Goal: Information Seeking & Learning: Learn about a topic

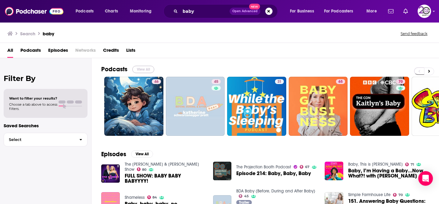
click at [140, 67] on button "View All" at bounding box center [143, 69] width 22 height 7
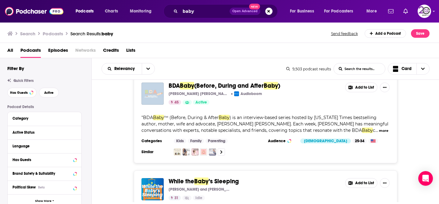
scroll to position [110, 0]
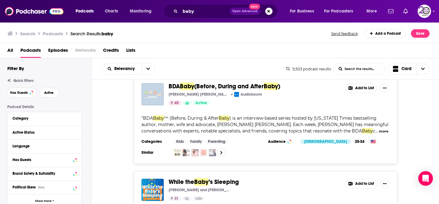
click at [419, 125] on div "BDA Baby (Before, During and After Baby ) Katherine Schwarzenegger Pratt Audiob…" at bounding box center [265, 120] width 347 height 88
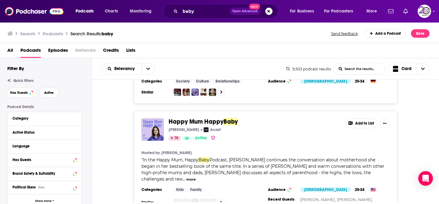
scroll to position [780, 0]
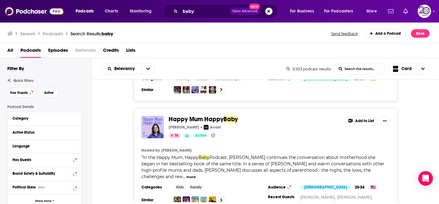
click at [196, 175] on button "more" at bounding box center [190, 177] width 9 height 5
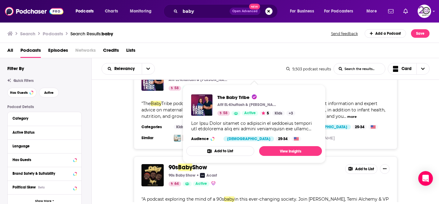
scroll to position [1170, 0]
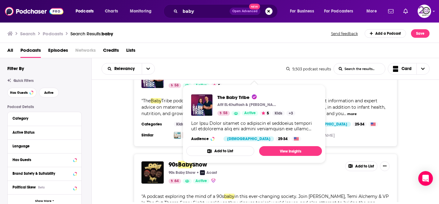
click at [91, 156] on div "Filter By Quick Filters Has Guests Active Podcast Details Category Active Statu…" at bounding box center [46, 149] width 92 height 182
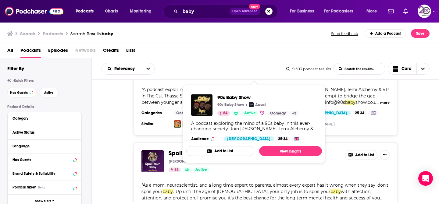
scroll to position [1304, 0]
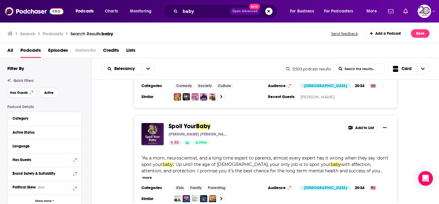
click at [408, 115] on div "Spoil Your Baby Dr. Greer Kirshenbaum 53 Active Add to List " As a mom, neurosc…" at bounding box center [265, 162] width 347 height 95
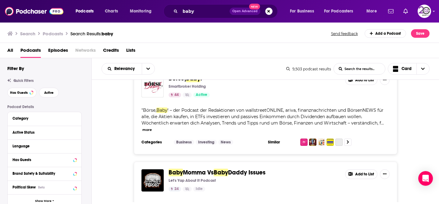
scroll to position [2010, 0]
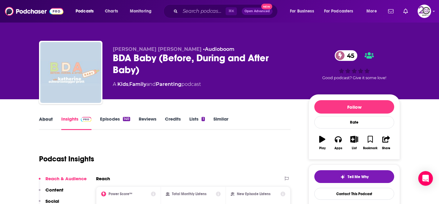
click at [59, 118] on div "About" at bounding box center [50, 123] width 22 height 14
click at [47, 116] on link "About" at bounding box center [46, 123] width 14 height 14
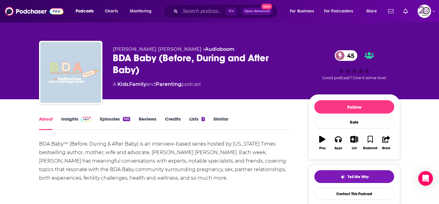
click at [126, 148] on div "BDA Baby™ (Before, During & After Baby) is an interview-based series hosted by …" at bounding box center [164, 161] width 251 height 43
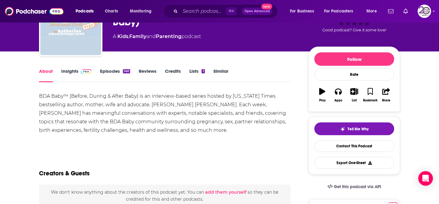
scroll to position [49, 0]
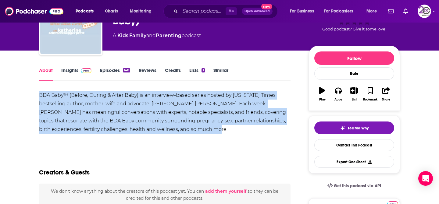
drag, startPoint x: 41, startPoint y: 95, endPoint x: 218, endPoint y: 129, distance: 181.1
click at [218, 129] on div "BDA Baby™ (Before, During & After Baby) is an interview-based series hosted by …" at bounding box center [164, 112] width 251 height 43
copy div "BDA Baby™ (Before, During & After Baby) is an interview-based series hosted by …"
click at [150, 103] on div "BDA Baby™ (Before, During & After Baby) is an interview-based series hosted by …" at bounding box center [164, 112] width 251 height 43
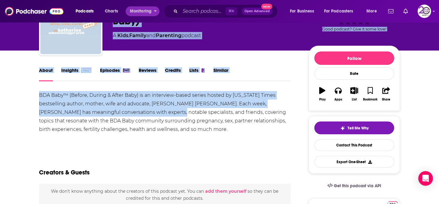
scroll to position [0, 0]
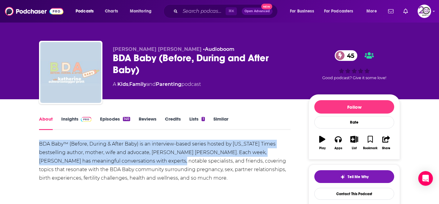
drag, startPoint x: 150, startPoint y: 116, endPoint x: 118, endPoint y: 143, distance: 42.5
click at [118, 143] on div "BDA Baby™ (Before, During & After Baby) is an interview-based series hosted by …" at bounding box center [164, 161] width 251 height 43
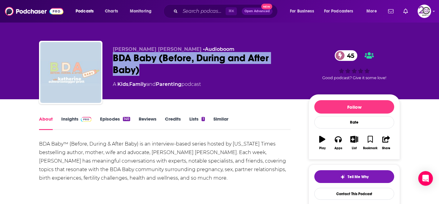
drag, startPoint x: 142, startPoint y: 70, endPoint x: 111, endPoint y: 57, distance: 33.4
click at [111, 57] on div "Katherine Schwarzenegger Pratt • Audioboom BDA Baby (Before, During and After B…" at bounding box center [219, 74] width 361 height 66
copy h1 "BDA Baby (Before, During and After Baby)"
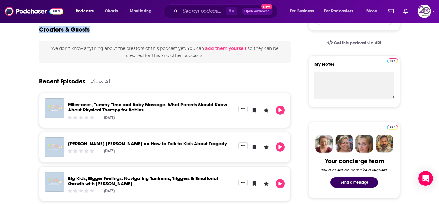
drag, startPoint x: 107, startPoint y: 145, endPoint x: 142, endPoint y: 14, distance: 135.4
click at [136, 17] on div "Podcasts Charts Monitoring ⌘ K Open Advanced New For Business For Podcasters Mo…" at bounding box center [219, 172] width 439 height 729
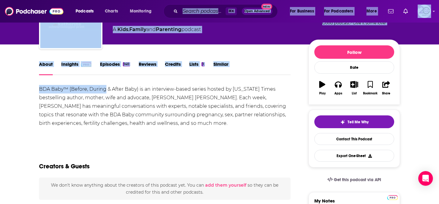
scroll to position [33, 0]
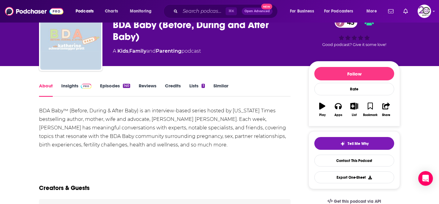
click at [76, 88] on link "Insights" at bounding box center [76, 90] width 30 height 14
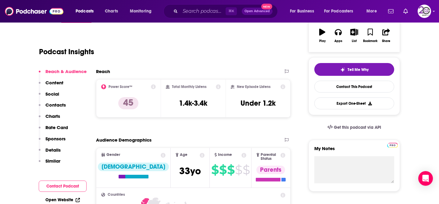
scroll to position [110, 0]
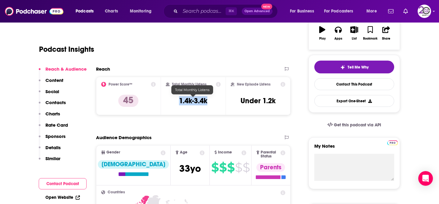
drag, startPoint x: 209, startPoint y: 102, endPoint x: 178, endPoint y: 101, distance: 31.7
click at [178, 101] on div "Total Monthly Listens 1.4k-3.4k" at bounding box center [193, 96] width 55 height 28
copy h3 "1.4k-3.4k"
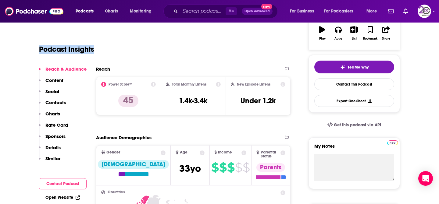
scroll to position [0, 0]
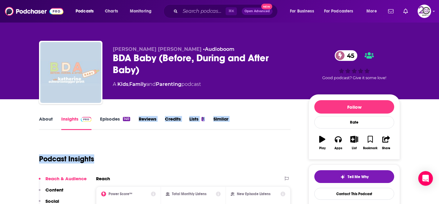
drag, startPoint x: 185, startPoint y: 58, endPoint x: 95, endPoint y: 127, distance: 114.2
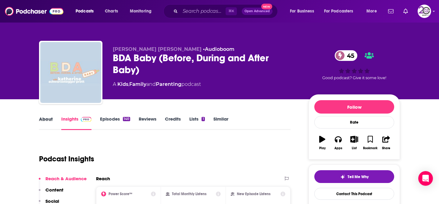
click at [55, 123] on div "About" at bounding box center [50, 123] width 22 height 14
click at [49, 121] on link "About" at bounding box center [46, 123] width 14 height 14
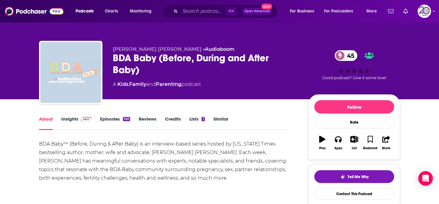
click at [163, 48] on span "Katherine Schwarzenegger Pratt" at bounding box center [157, 49] width 89 height 6
drag, startPoint x: 231, startPoint y: 153, endPoint x: 153, endPoint y: 154, distance: 78.3
click at [153, 154] on div "BDA Baby™ (Before, During & After Baby) is an interview-based series hosted by …" at bounding box center [164, 161] width 251 height 43
copy div "Katherine Schwarzenegger Pratt."
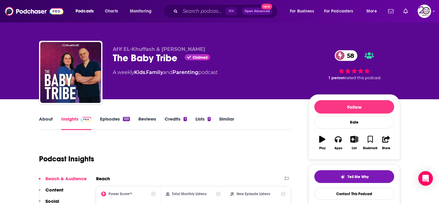
click at [40, 116] on link "About" at bounding box center [46, 123] width 14 height 14
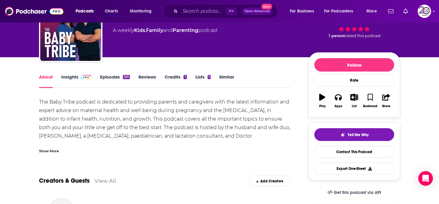
scroll to position [49, 0]
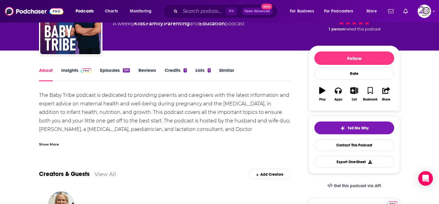
click at [51, 142] on div "Show More" at bounding box center [49, 144] width 20 height 6
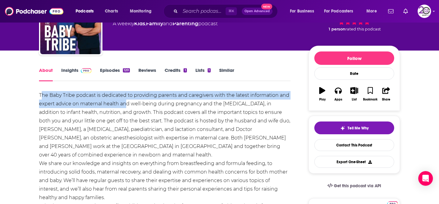
drag, startPoint x: 43, startPoint y: 94, endPoint x: 124, endPoint y: 103, distance: 80.9
click at [124, 103] on div "The Baby Tribe podcast is dedicated to providing parents and caregivers with th…" at bounding box center [164, 163] width 251 height 145
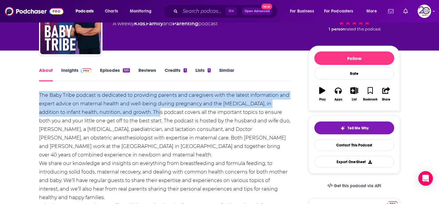
drag, startPoint x: 153, startPoint y: 113, endPoint x: 34, endPoint y: 97, distance: 120.7
copy div "The Baby Tribe podcast is dedicated to providing parents and caregivers with th…"
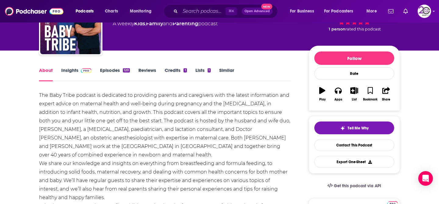
click at [75, 96] on div "The Baby Tribe podcast is dedicated to providing parents and caregivers with th…" at bounding box center [164, 163] width 251 height 145
click at [79, 96] on div "The Baby Tribe podcast is dedicated to providing parents and caregivers with th…" at bounding box center [164, 163] width 251 height 145
click at [86, 67] on span at bounding box center [86, 70] width 11 height 6
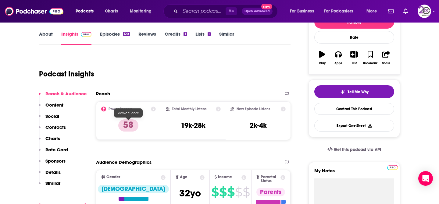
scroll to position [85, 0]
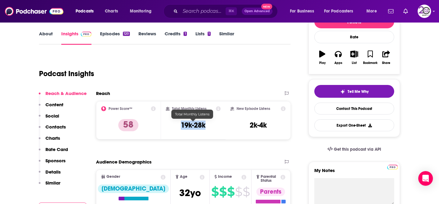
drag, startPoint x: 208, startPoint y: 127, endPoint x: 182, endPoint y: 127, distance: 26.5
click at [182, 127] on div "Total Monthly Listens 19k-28k" at bounding box center [193, 120] width 55 height 28
copy h3 "19k-28k"
click at [259, 73] on div "Podcast Insights" at bounding box center [162, 70] width 246 height 31
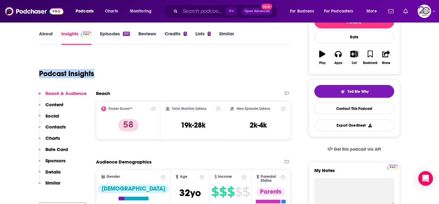
scroll to position [0, 0]
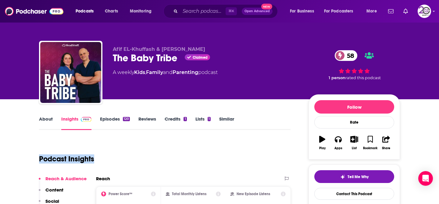
drag, startPoint x: 259, startPoint y: 73, endPoint x: 211, endPoint y: 169, distance: 107.7
click at [212, 171] on div "Podcast Insights" at bounding box center [164, 158] width 251 height 36
click at [160, 164] on div "Podcast Insights" at bounding box center [162, 155] width 246 height 31
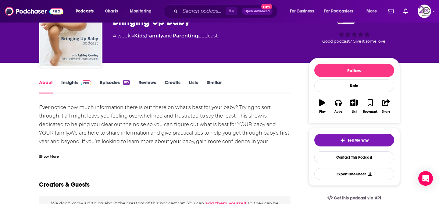
drag, startPoint x: 0, startPoint y: 0, endPoint x: 145, endPoint y: 143, distance: 203.3
click at [145, 143] on div "Ever notice how much information there is out there on what's best for your bab…" at bounding box center [164, 128] width 251 height 51
click at [52, 157] on div "Show More" at bounding box center [49, 156] width 20 height 6
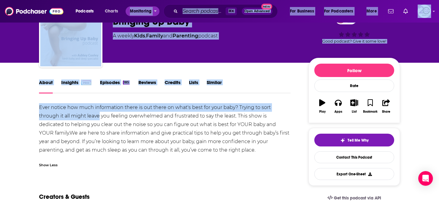
scroll to position [36, 0]
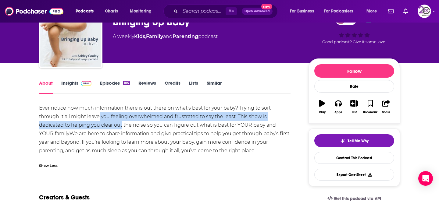
drag, startPoint x: 99, startPoint y: 119, endPoint x: 122, endPoint y: 121, distance: 23.5
click at [122, 121] on div "Ever notice how much information there is out there on what's best for your bab…" at bounding box center [164, 129] width 251 height 51
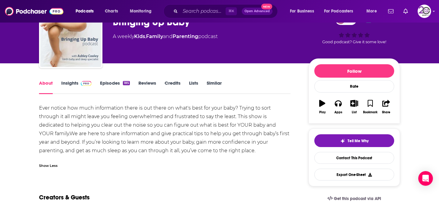
click at [135, 128] on div "Ever notice how much information there is out there on what's best for your bab…" at bounding box center [164, 129] width 251 height 51
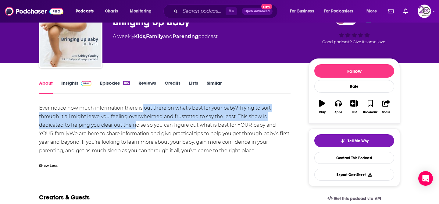
drag, startPoint x: 135, startPoint y: 128, endPoint x: 143, endPoint y: 106, distance: 22.9
click at [143, 106] on div "Ever notice how much information there is out there on what's best for your bab…" at bounding box center [164, 129] width 251 height 51
click at [143, 117] on div "Ever notice how much information there is out there on what's best for your bab…" at bounding box center [164, 129] width 251 height 51
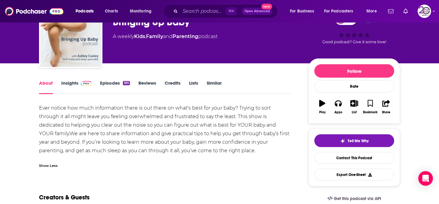
click at [102, 83] on link "Episodes 185" at bounding box center [115, 87] width 30 height 14
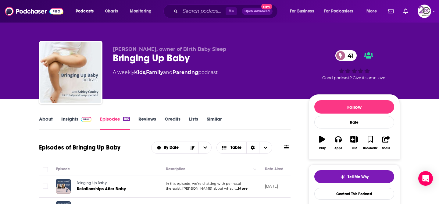
click at [74, 121] on link "Insights" at bounding box center [76, 123] width 30 height 14
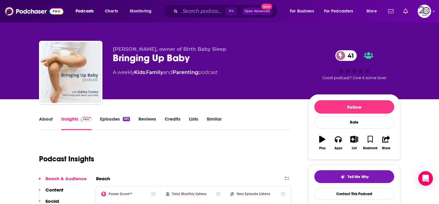
click at [181, 147] on div "Podcast Insights" at bounding box center [162, 155] width 246 height 31
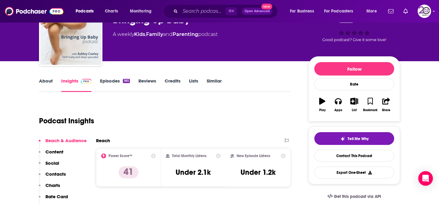
scroll to position [37, 0]
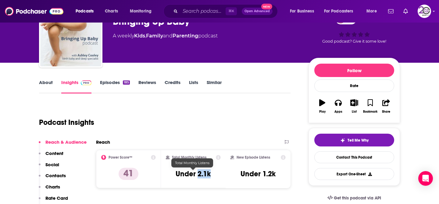
drag, startPoint x: 218, startPoint y: 173, endPoint x: 196, endPoint y: 171, distance: 21.7
click at [196, 171] on div "Total Monthly Listens Under 2.1k" at bounding box center [193, 169] width 55 height 28
copy h3 "2.1k"
click at [45, 83] on link "About" at bounding box center [46, 86] width 14 height 14
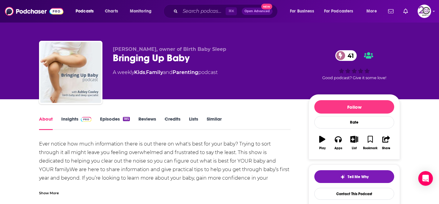
click at [48, 194] on div "Show More" at bounding box center [49, 193] width 20 height 6
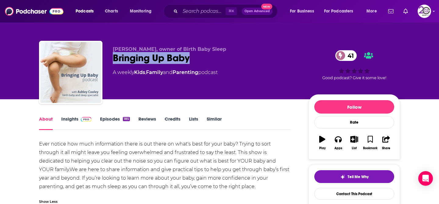
drag, startPoint x: 196, startPoint y: 60, endPoint x: 112, endPoint y: 58, distance: 84.4
click at [112, 58] on div "Ashley Cooley, owner of Birth Baby Sleep Bringing Up Baby 41 A weekly Kids , Fa…" at bounding box center [219, 74] width 361 height 66
copy h1 "Bringing Up Baby"
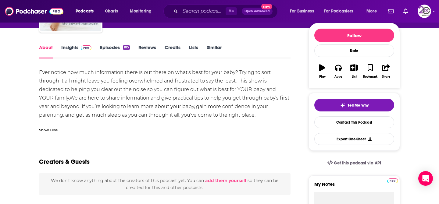
scroll to position [73, 0]
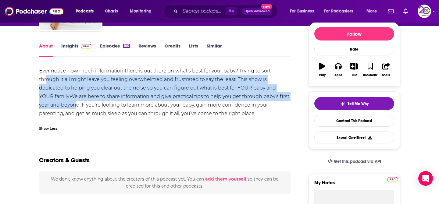
drag, startPoint x: 46, startPoint y: 78, endPoint x: 65, endPoint y: 105, distance: 32.4
click at [65, 105] on div "Ever notice how much information there is out there on what's best for your bab…" at bounding box center [164, 92] width 251 height 51
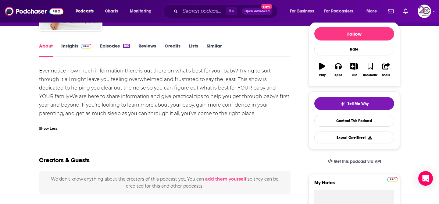
click at [69, 107] on div "Ever notice how much information there is out there on what's best for your bab…" at bounding box center [164, 92] width 251 height 51
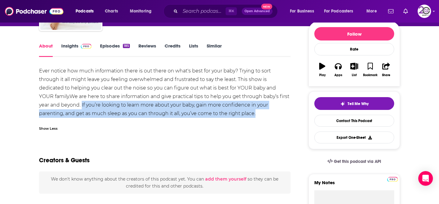
drag, startPoint x: 232, startPoint y: 115, endPoint x: 70, endPoint y: 107, distance: 161.6
click at [70, 107] on div "Ever notice how much information there is out there on what's best for your bab…" at bounding box center [164, 92] width 251 height 51
copy div "If you’re looking to learn more about your baby, gain more confidence in your p…"
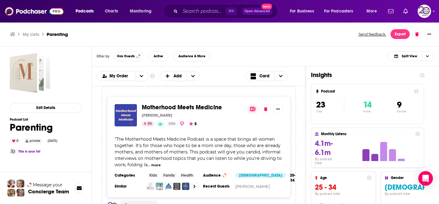
click at [299, 132] on div "Motherhood Meets Medicine [PERSON_NAME] 55 Idle 5 " The Motherhood Meets Medici…" at bounding box center [199, 147] width 214 height 122
click at [284, 126] on div "Motherhood Meets Medicine [PERSON_NAME] 55 Idle 5 " The Motherhood Meets Medici…" at bounding box center [198, 147] width 183 height 101
click at [293, 132] on div "Motherhood Meets Medicine [PERSON_NAME] 55 Idle 5 " The Motherhood Meets Medici…" at bounding box center [198, 156] width 194 height 141
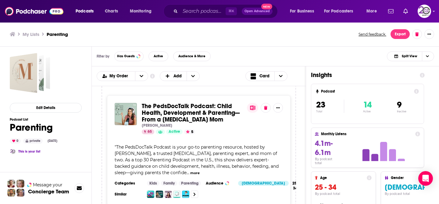
scroll to position [146, 0]
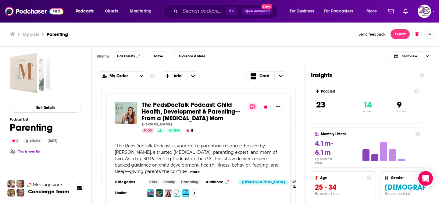
click at [283, 129] on div "The PedsDocTalk Podcast: Child Health, Development & Parenting—From a [MEDICAL_…" at bounding box center [198, 149] width 183 height 110
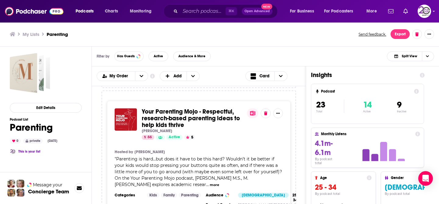
scroll to position [2802, 0]
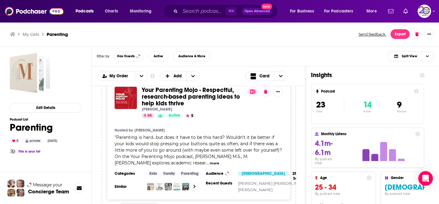
drag, startPoint x: 172, startPoint y: 108, endPoint x: 165, endPoint y: 8, distance: 101.1
click at [0, 0] on div "Podcasts Charts Monitoring ⌘ K Open Advanced New For Business For Podcasters Mo…" at bounding box center [219, 102] width 439 height 204
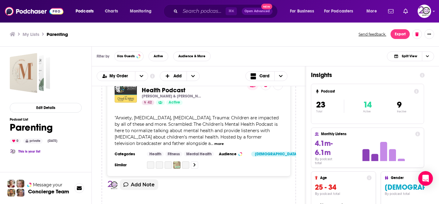
scroll to position [3287, 0]
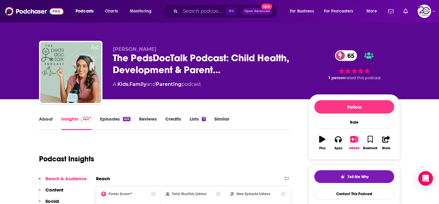
click at [148, 149] on div "Podcast Insights" at bounding box center [162, 155] width 246 height 31
click at [52, 125] on link "About" at bounding box center [46, 123] width 14 height 14
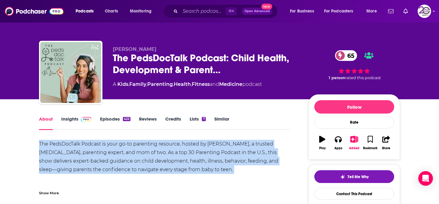
drag, startPoint x: 86, startPoint y: 139, endPoint x: 90, endPoint y: 175, distance: 35.3
click at [91, 175] on div "The PedsDocTalk Podcast is your go-to parenting resource, hosted by [PERSON_NAM…" at bounding box center [164, 191] width 251 height 102
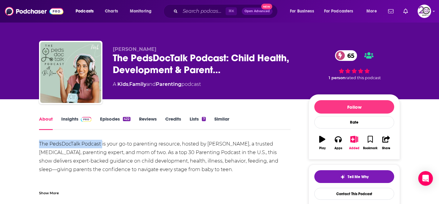
drag, startPoint x: 85, startPoint y: 145, endPoint x: 39, endPoint y: 145, distance: 46.3
click at [39, 145] on div "The PedsDocTalk Podcast is your go-to parenting resource, hosted by [PERSON_NAM…" at bounding box center [164, 191] width 251 height 102
copy div "The PedsDocTalk Podcast"
click at [79, 124] on link "Insights" at bounding box center [76, 123] width 30 height 14
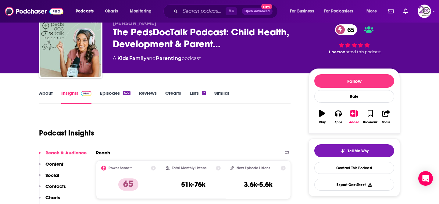
scroll to position [37, 0]
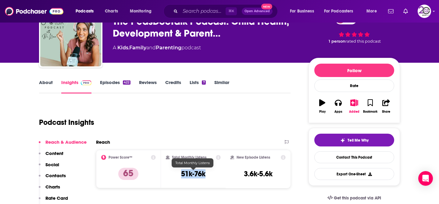
drag, startPoint x: 204, startPoint y: 171, endPoint x: 180, endPoint y: 172, distance: 23.5
click at [180, 172] on div "Total Monthly Listens 51k-76k" at bounding box center [193, 169] width 55 height 28
copy h3 "51k-76k"
click at [46, 86] on link "About" at bounding box center [46, 86] width 14 height 14
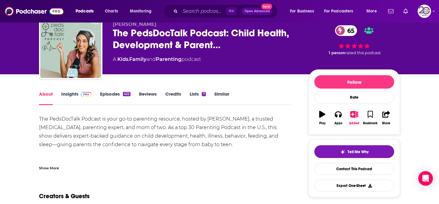
scroll to position [37, 0]
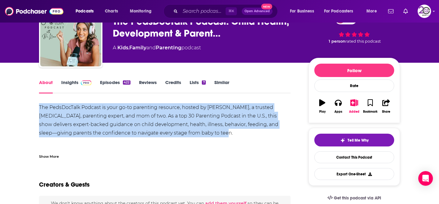
drag, startPoint x: 38, startPoint y: 106, endPoint x: 220, endPoint y: 137, distance: 184.2
copy div "The PedsDocTalk Podcast is your go-to parenting resource, hosted by Dr. Mona Am…"
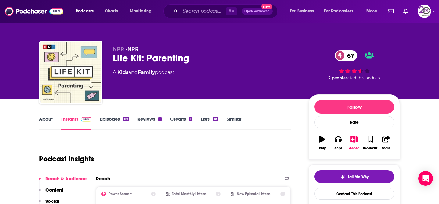
click at [47, 122] on link "About" at bounding box center [46, 123] width 14 height 14
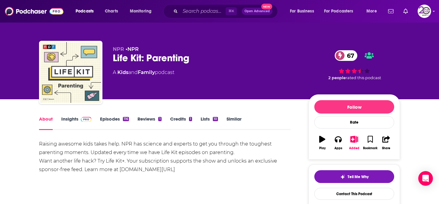
click at [128, 118] on div "116" at bounding box center [126, 119] width 6 height 4
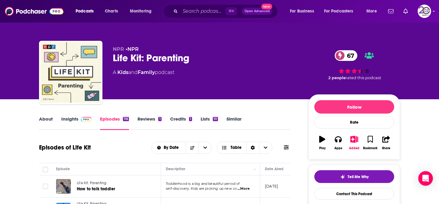
click at [50, 119] on link "About" at bounding box center [46, 123] width 14 height 14
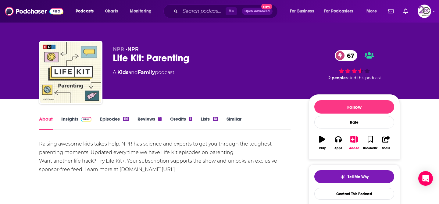
click at [78, 148] on div "Raising awesome kids takes help. NPR has science and experts to get you through…" at bounding box center [164, 157] width 251 height 34
click at [83, 118] on img at bounding box center [86, 119] width 11 height 5
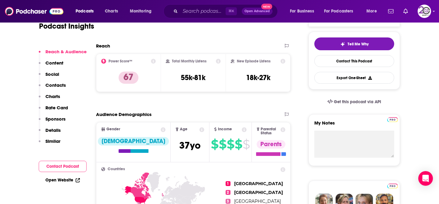
scroll to position [134, 0]
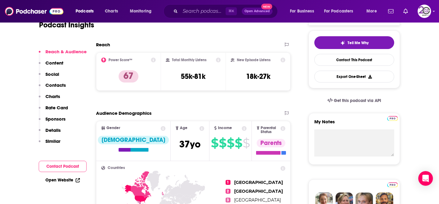
drag, startPoint x: 209, startPoint y: 76, endPoint x: 178, endPoint y: 75, distance: 30.8
click at [178, 75] on div "Total Monthly Listens 55k-81k" at bounding box center [193, 72] width 55 height 28
copy h3 "55k-81k"
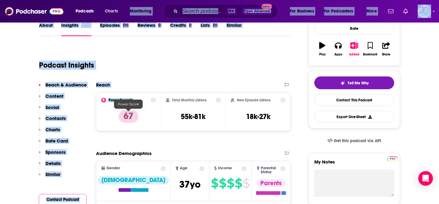
scroll to position [85, 0]
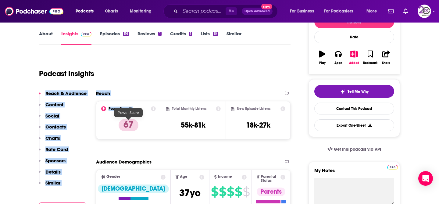
drag, startPoint x: 159, startPoint y: 58, endPoint x: 101, endPoint y: 82, distance: 63.1
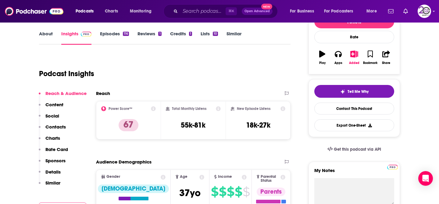
click at [49, 33] on link "About" at bounding box center [46, 38] width 14 height 14
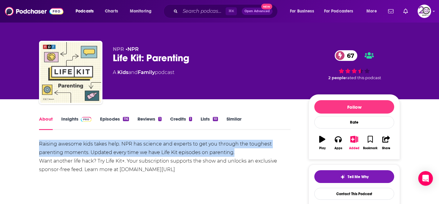
drag, startPoint x: 36, startPoint y: 143, endPoint x: 245, endPoint y: 153, distance: 209.7
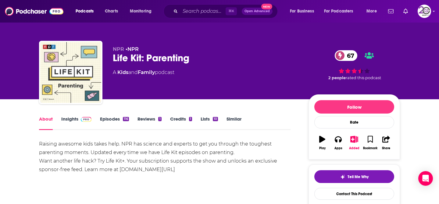
click at [68, 147] on div "Raising awesome kids takes help. NPR has science and experts to get you through…" at bounding box center [164, 157] width 251 height 34
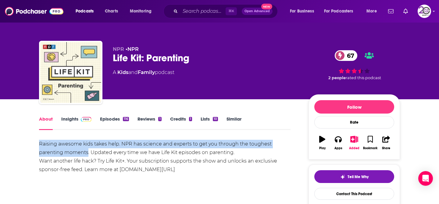
drag, startPoint x: 88, startPoint y: 151, endPoint x: 34, endPoint y: 146, distance: 53.8
copy div "Raising awesome kids takes help. NPR has science and experts to get you through…"
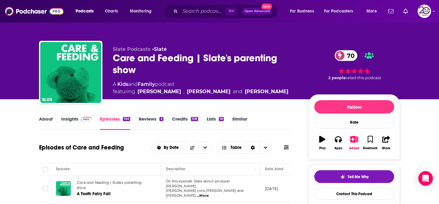
click at [41, 116] on link "About" at bounding box center [46, 123] width 14 height 14
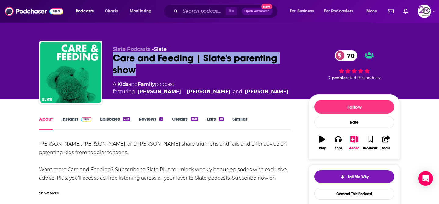
drag, startPoint x: 139, startPoint y: 72, endPoint x: 108, endPoint y: 57, distance: 34.5
click at [108, 57] on div "Slate Podcasts • Slate Care and Feeding | Slate's parenting show 70 A Kids and …" at bounding box center [219, 74] width 361 height 66
copy h1 "Care and Feeding | Slate's parenting show"
click at [84, 122] on link "Insights" at bounding box center [76, 123] width 30 height 14
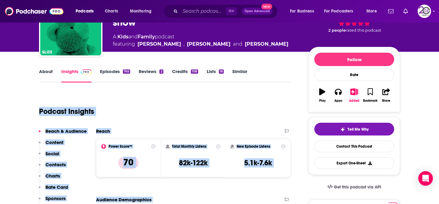
scroll to position [93, 0]
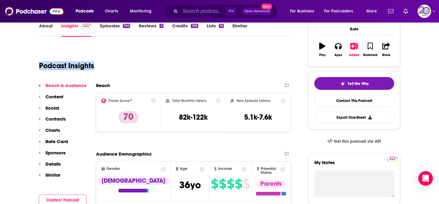
drag, startPoint x: 132, startPoint y: 146, endPoint x: 159, endPoint y: 59, distance: 90.6
click at [158, 62] on div "Podcast Insights" at bounding box center [162, 62] width 246 height 31
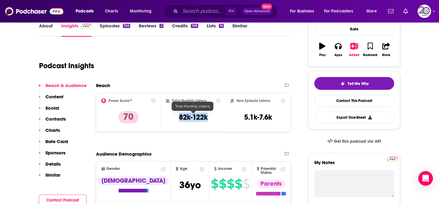
drag, startPoint x: 213, startPoint y: 117, endPoint x: 178, endPoint y: 117, distance: 34.4
click at [178, 117] on div "Total Monthly Listens 82k-122k" at bounding box center [193, 112] width 55 height 28
copy h3 "82k-122k"
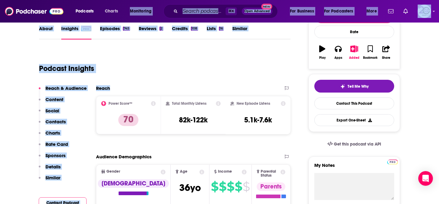
scroll to position [78, 0]
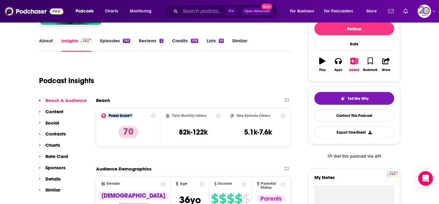
drag, startPoint x: 127, startPoint y: 84, endPoint x: 131, endPoint y: 118, distance: 34.7
click at [131, 118] on div "Reach Power Score™ 70 Total Monthly Listens 82k-122k New Episode Listens 5.1k-7…" at bounding box center [193, 124] width 194 height 54
click at [44, 44] on link "About" at bounding box center [46, 45] width 14 height 14
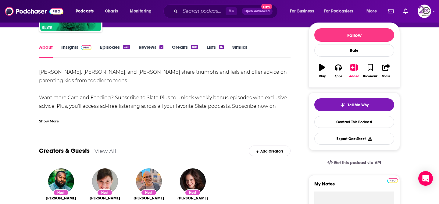
scroll to position [73, 0]
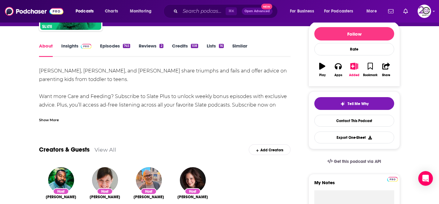
click at [47, 121] on div "Show More" at bounding box center [49, 120] width 20 height 6
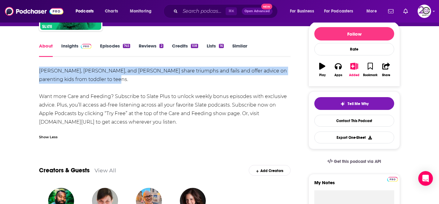
drag, startPoint x: 118, startPoint y: 79, endPoint x: 36, endPoint y: 71, distance: 82.3
copy div "[PERSON_NAME], [PERSON_NAME], and [PERSON_NAME] share triumphs and fails and of…"
